Goal: Task Accomplishment & Management: Manage account settings

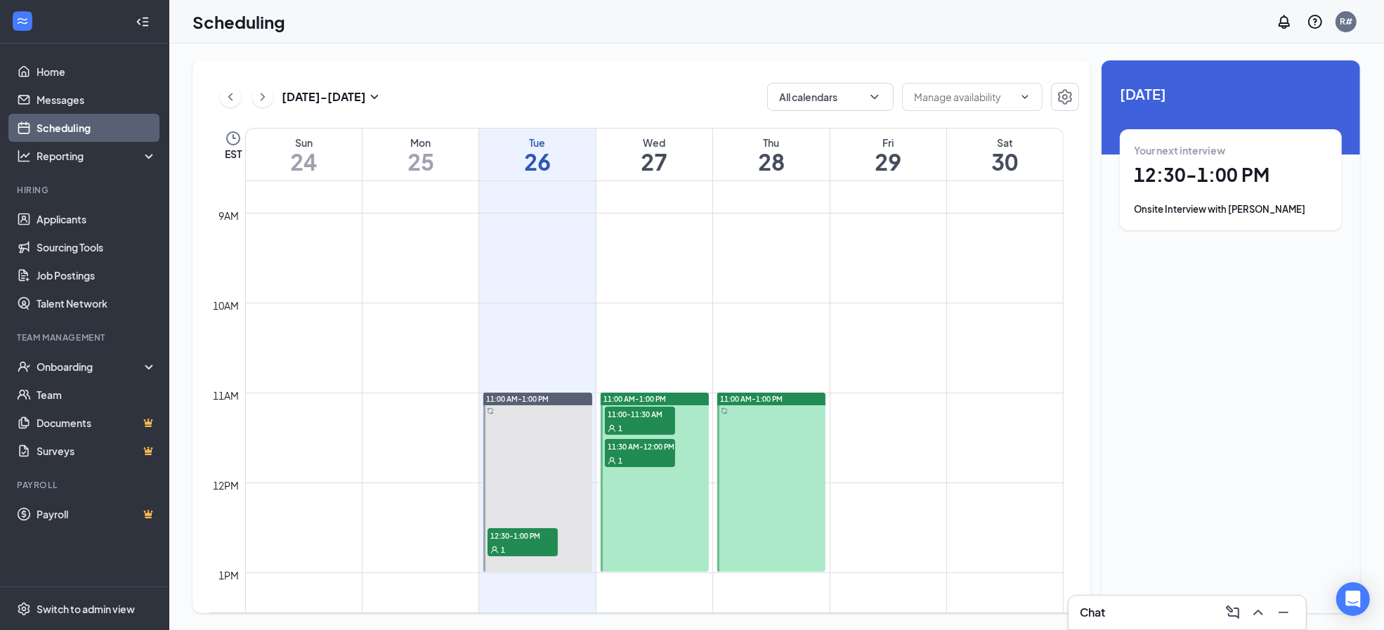
scroll to position [783, 0]
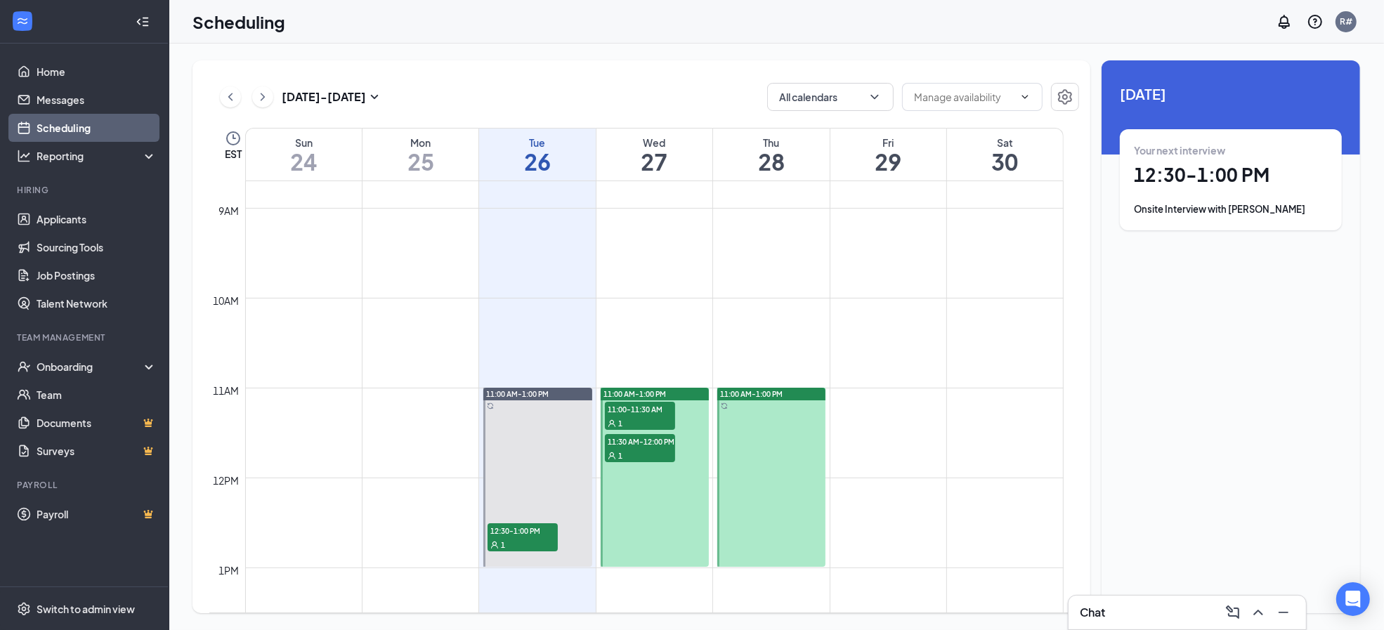
click at [649, 401] on div "11:00-11:30 AM 1" at bounding box center [640, 416] width 73 height 31
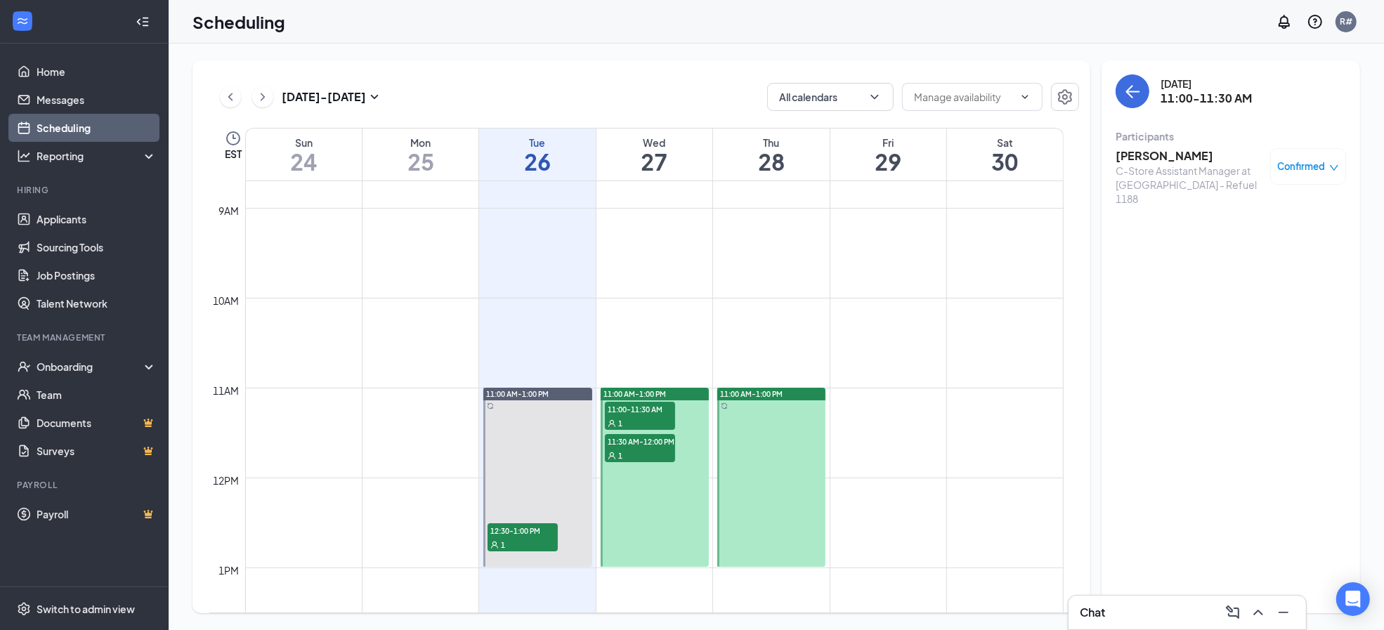
click at [1299, 166] on span "Confirmed" at bounding box center [1302, 167] width 48 height 14
click at [1302, 210] on span "Request Reschedule" at bounding box center [1277, 211] width 96 height 15
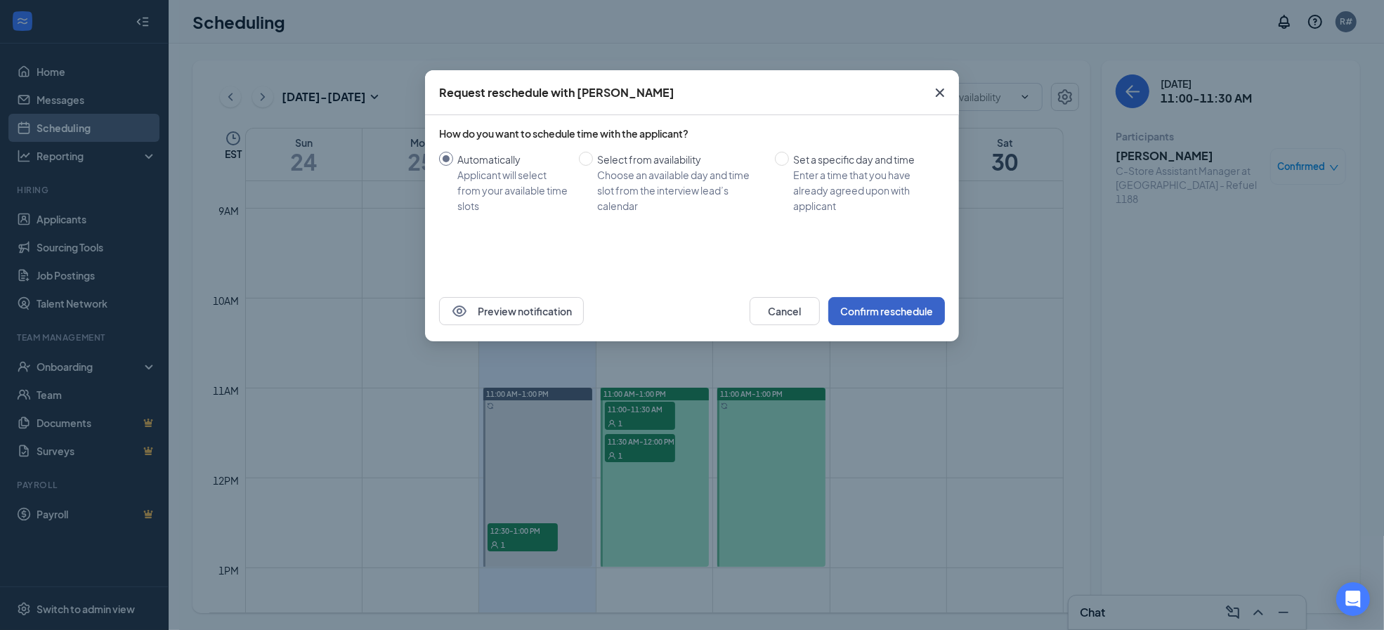
click at [868, 308] on button "Confirm reschedule" at bounding box center [886, 311] width 117 height 28
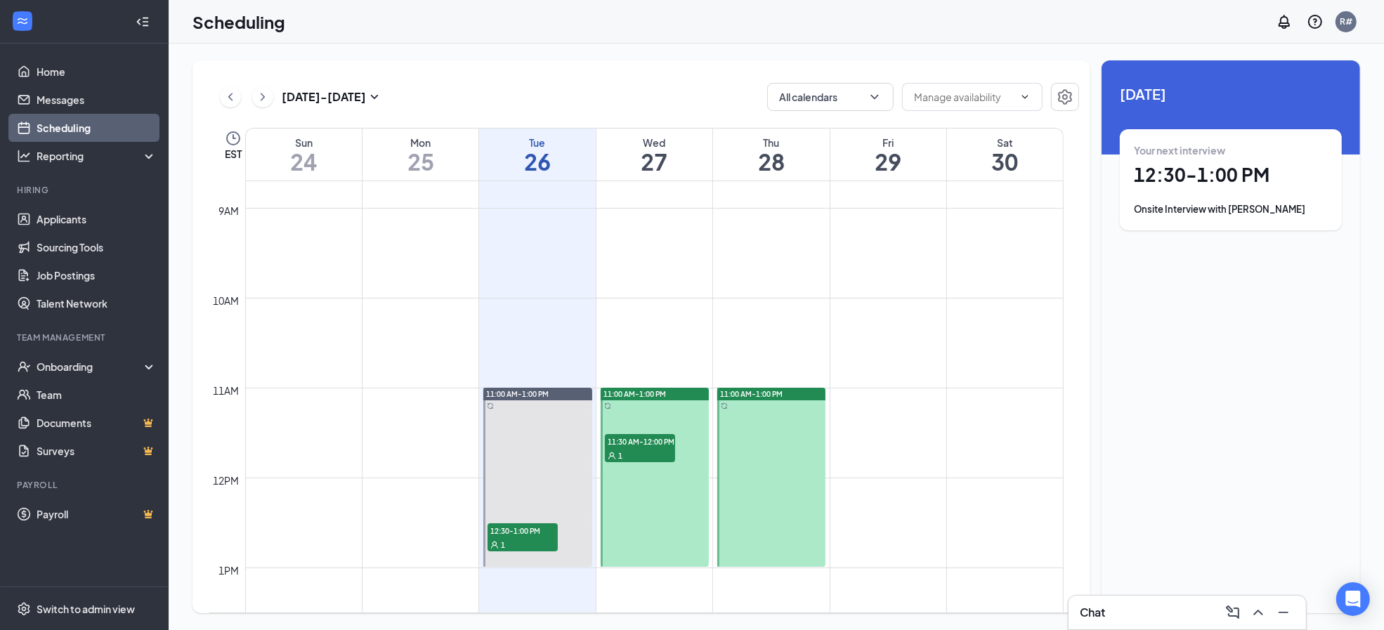
click at [656, 450] on div "1" at bounding box center [640, 455] width 70 height 14
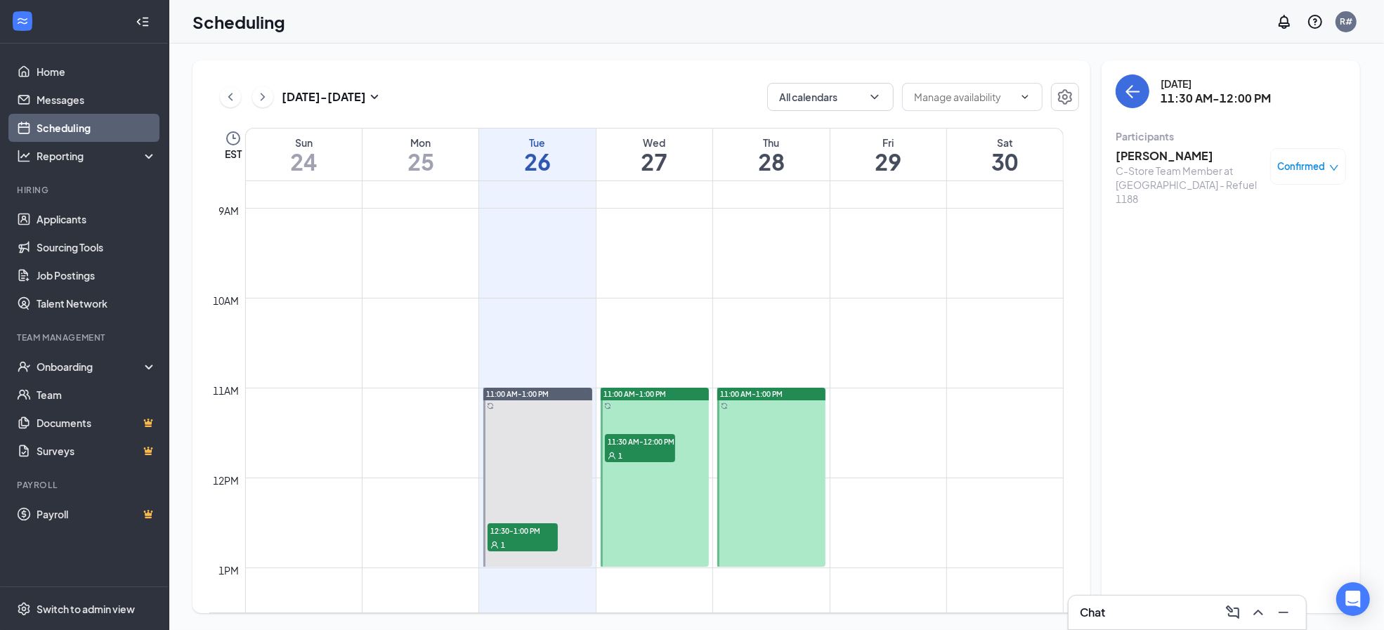
click at [1307, 167] on span "Confirmed" at bounding box center [1302, 167] width 48 height 14
click at [1282, 213] on span "Request Reschedule" at bounding box center [1277, 211] width 96 height 15
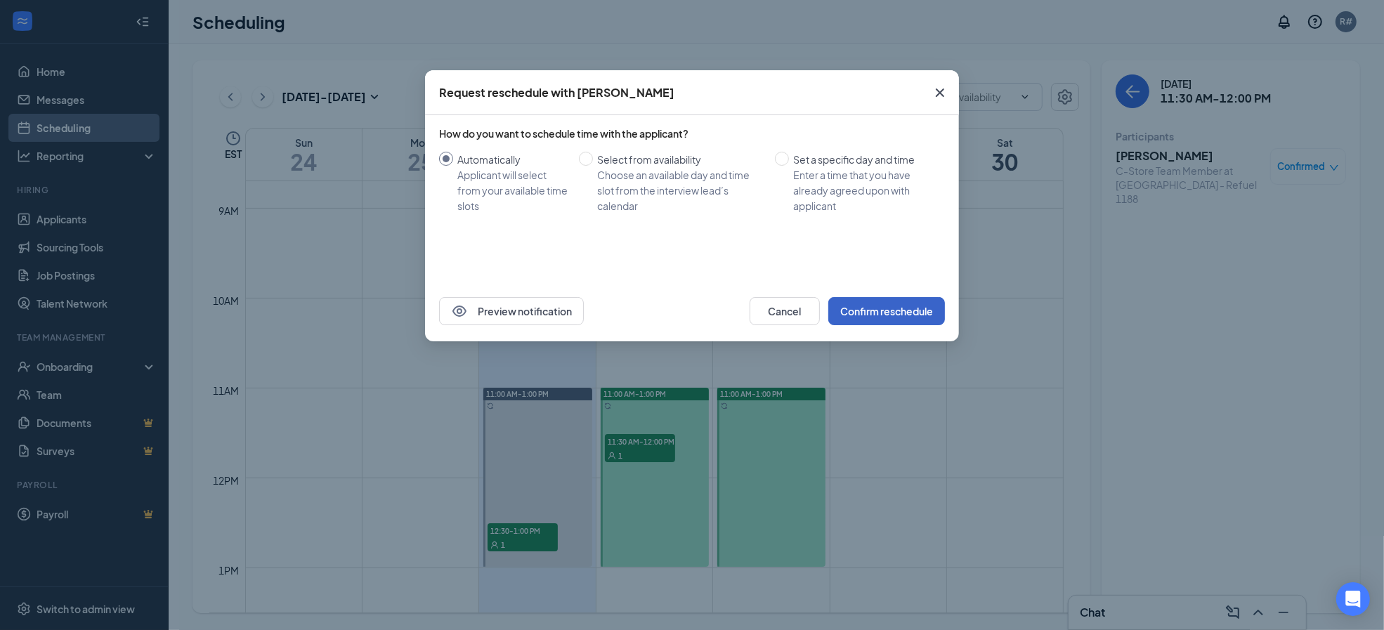
click at [881, 311] on button "Confirm reschedule" at bounding box center [886, 311] width 117 height 28
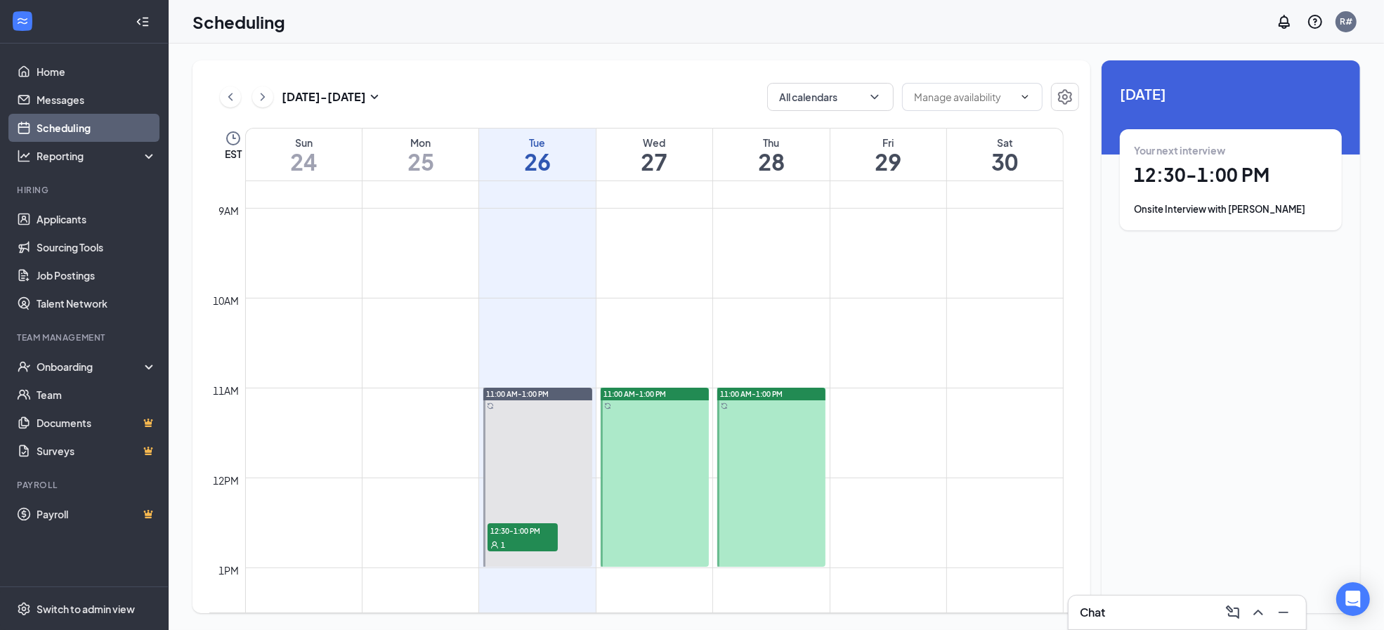
click at [644, 410] on div at bounding box center [655, 477] width 108 height 179
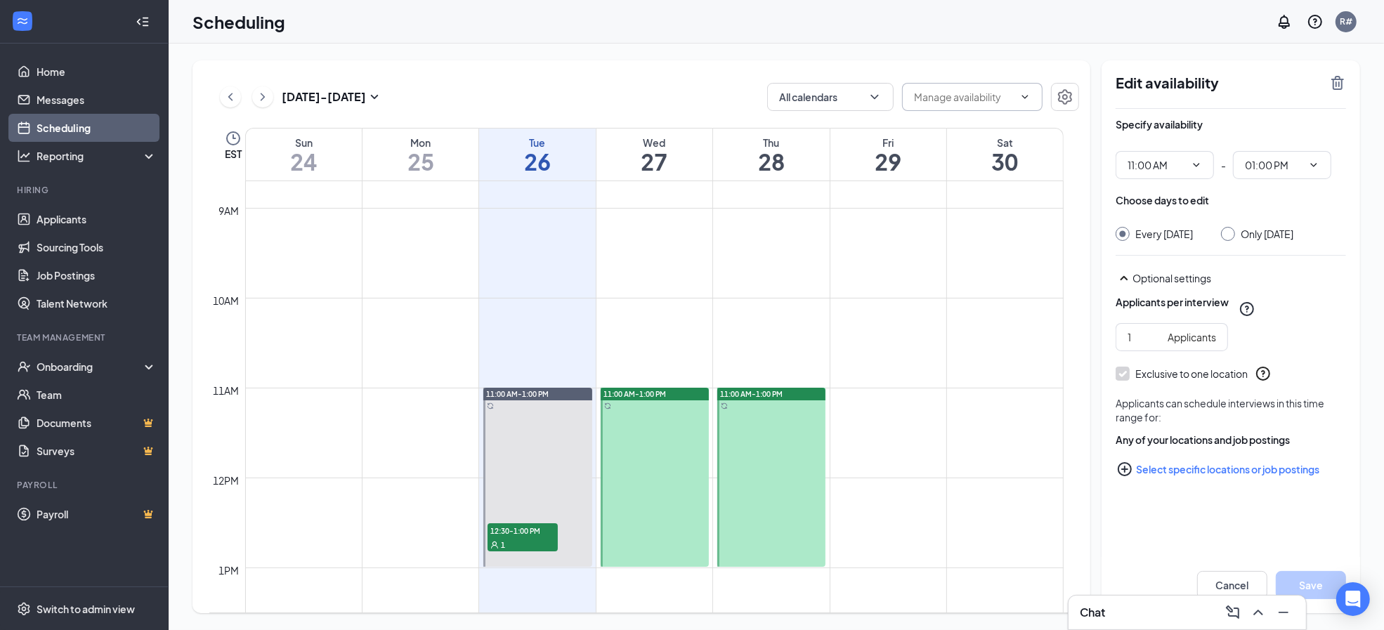
click at [1014, 100] on input "text" at bounding box center [964, 96] width 100 height 15
drag, startPoint x: 681, startPoint y: 455, endPoint x: 629, endPoint y: 453, distance: 52.0
click at [629, 453] on link "11:00 AM-1:00 PM" at bounding box center [654, 477] width 112 height 180
